Goal: Book appointment/travel/reservation

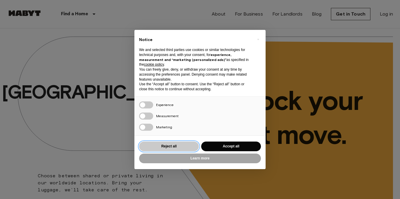
click at [185, 142] on button "Reject all" at bounding box center [169, 146] width 60 height 10
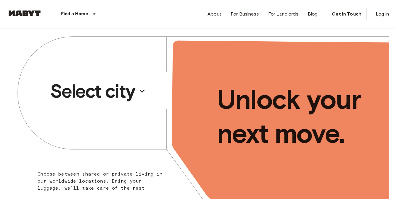
click at [142, 90] on icon "button" at bounding box center [141, 90] width 9 height 9
